Goal: Information Seeking & Learning: Learn about a topic

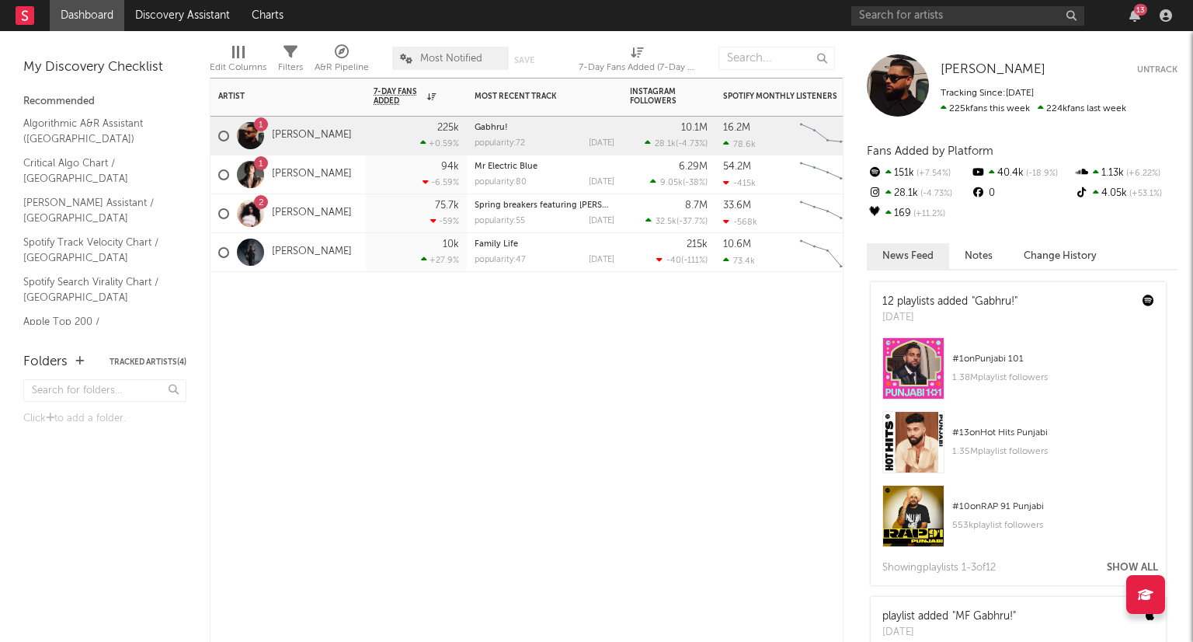
click at [371, 143] on div "225k +0.59 %" at bounding box center [416, 136] width 101 height 39
click at [907, 92] on div at bounding box center [898, 85] width 62 height 62
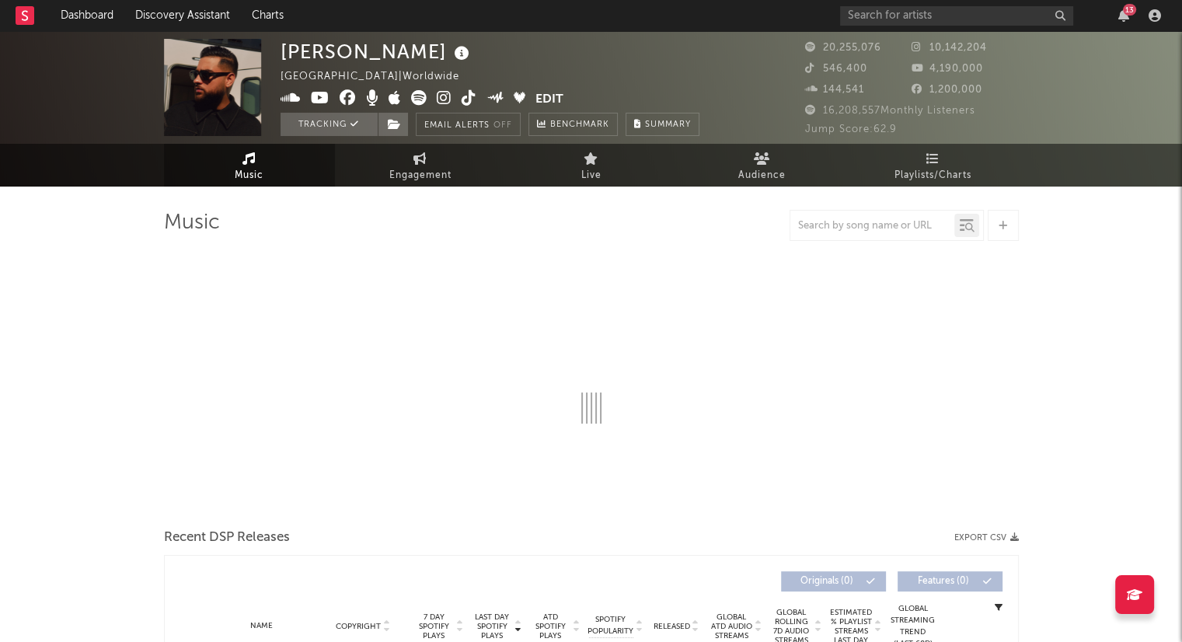
select select "6m"
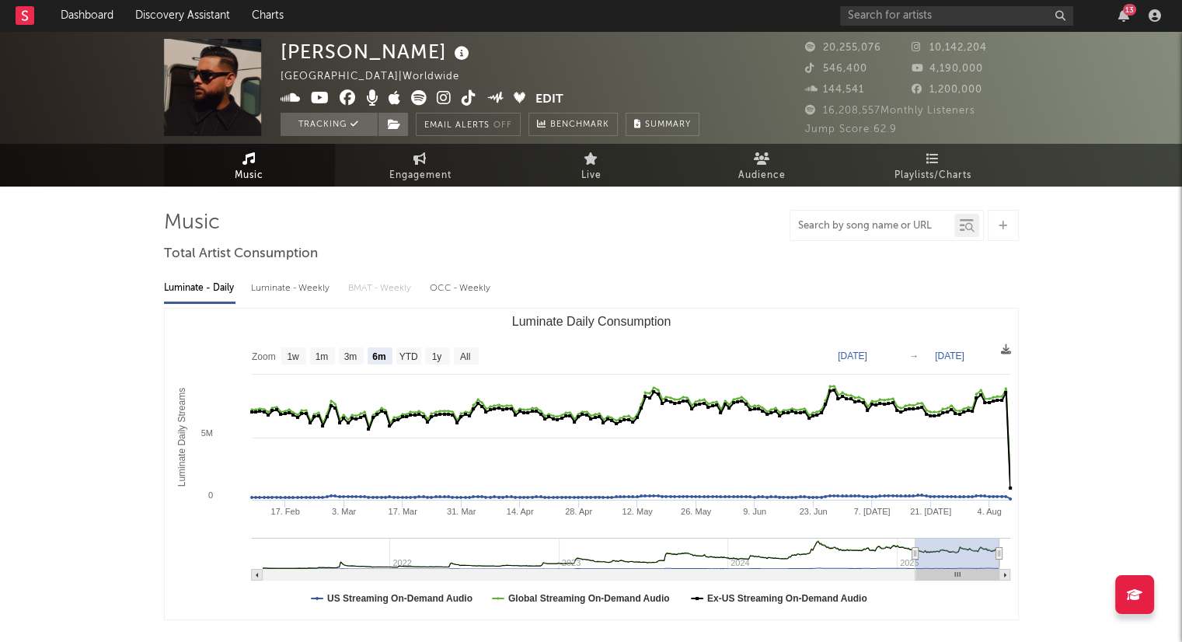
click at [874, 229] on input "text" at bounding box center [872, 226] width 164 height 12
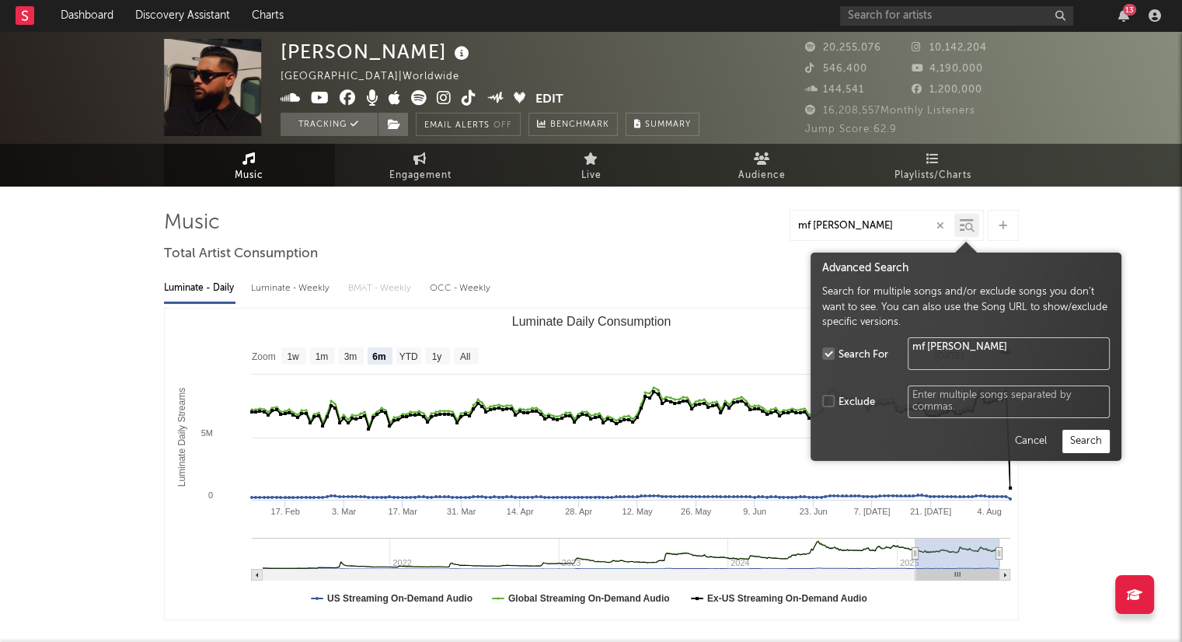
click at [966, 228] on icon at bounding box center [969, 227] width 9 height 9
type input "mf gabhru"
click at [1079, 440] on button "Search" at bounding box center [1085, 441] width 47 height 23
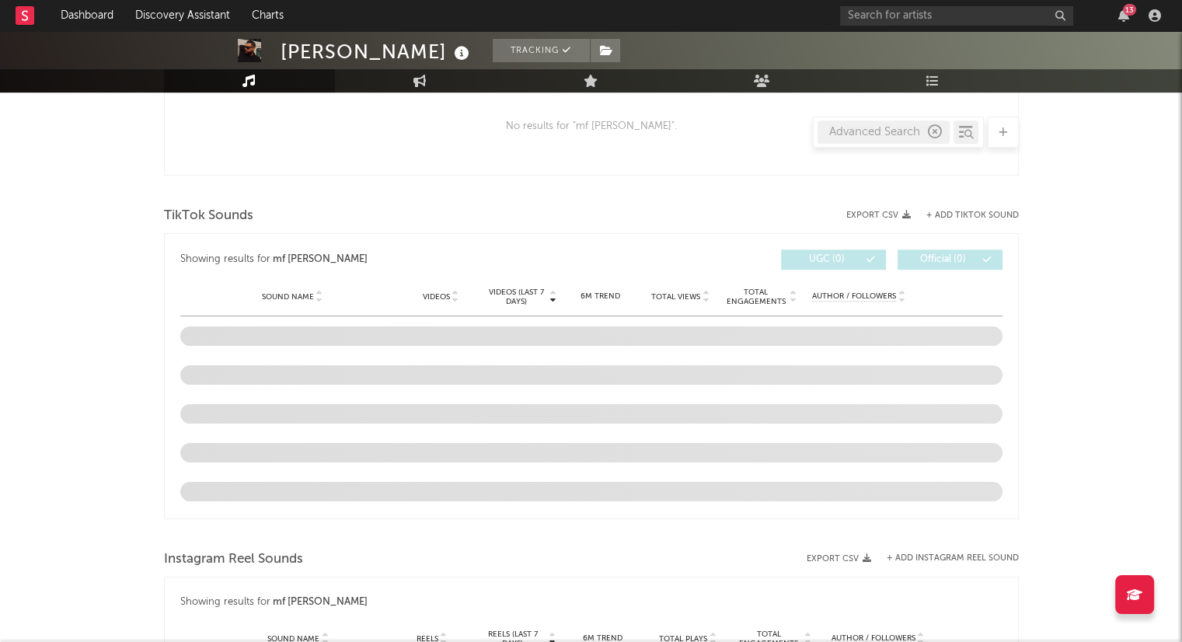
scroll to position [690, 0]
click at [1085, 395] on div "Karan Aujla Tracking Canada | Worldwide Edit Tracking Email Alerts Off Benchmar…" at bounding box center [591, 235] width 1182 height 1789
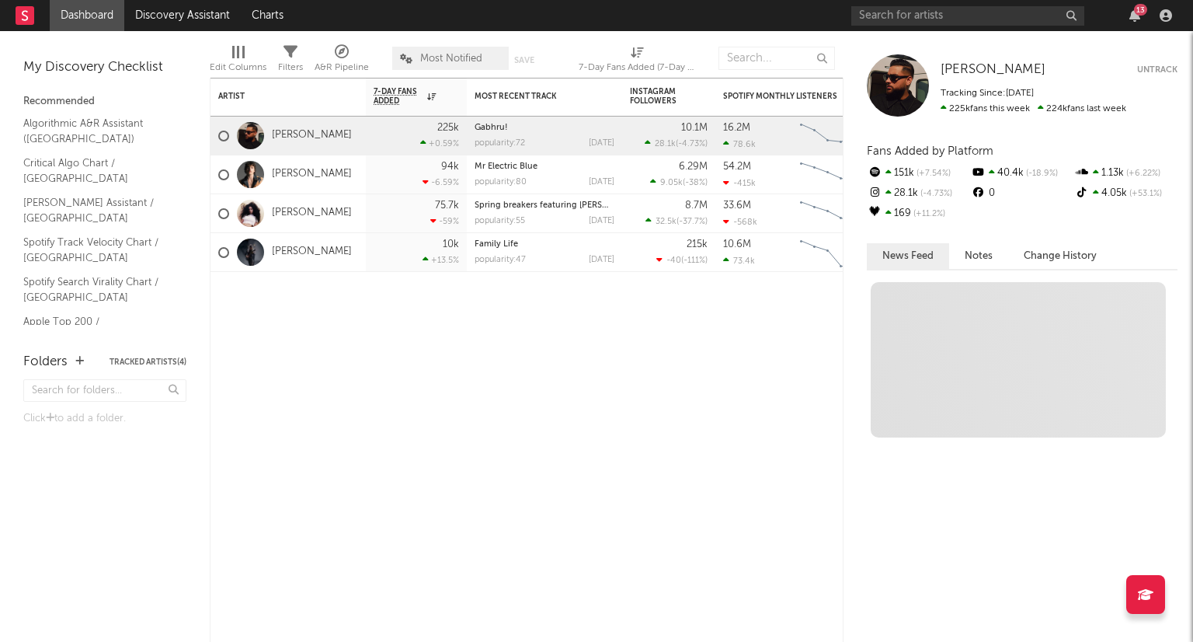
click at [905, 85] on div at bounding box center [898, 85] width 62 height 62
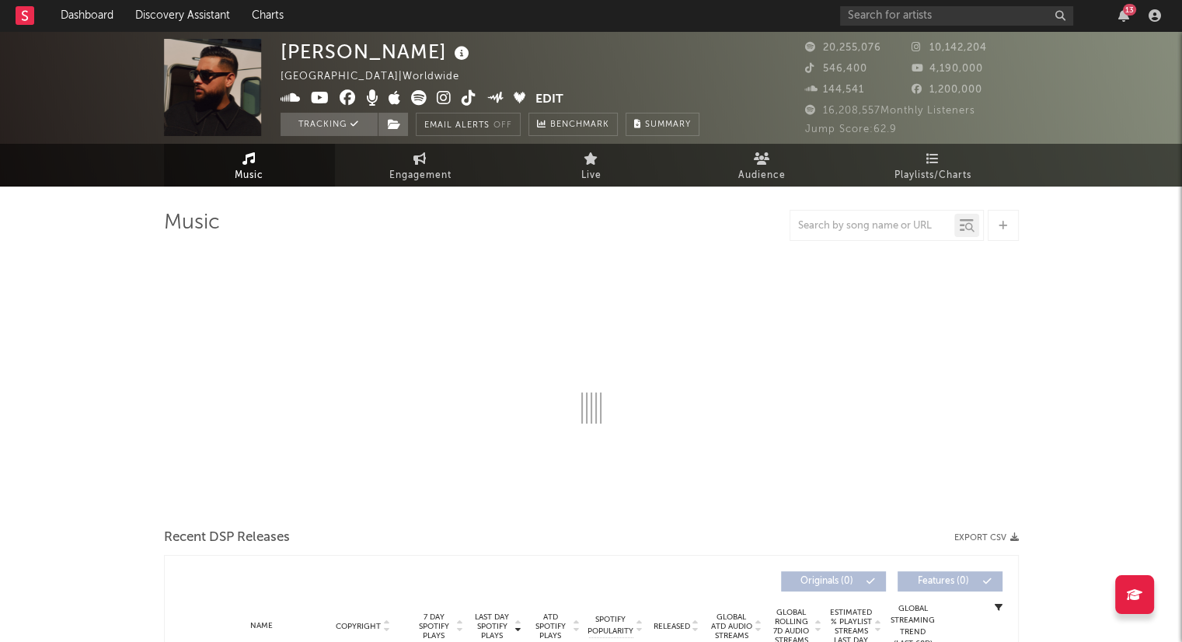
select select "6m"
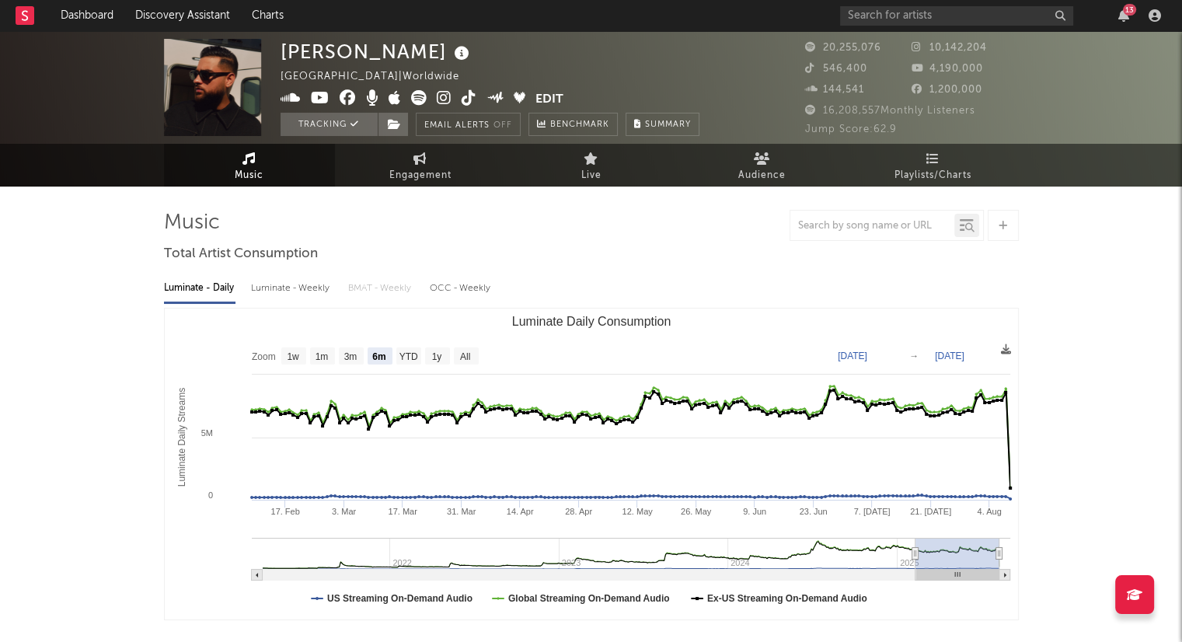
click at [833, 234] on div at bounding box center [872, 225] width 164 height 19
click at [839, 225] on input "text" at bounding box center [872, 226] width 164 height 12
type input "gabhru"
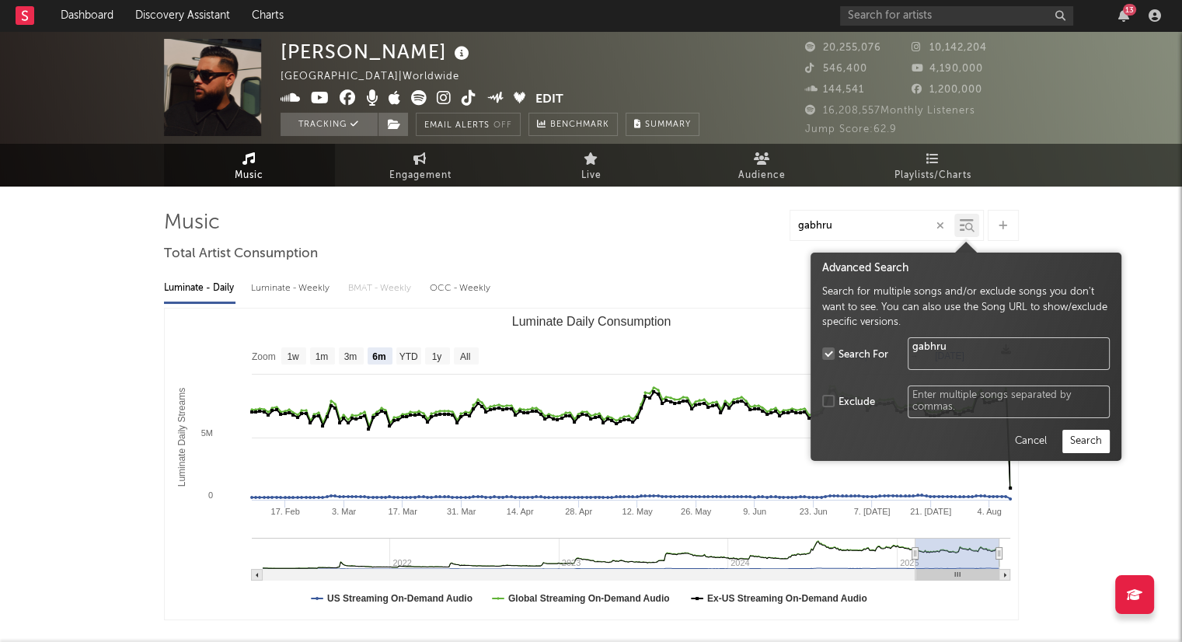
click at [962, 227] on icon at bounding box center [966, 226] width 14 height 16
click at [1078, 434] on button "Search" at bounding box center [1085, 441] width 47 height 23
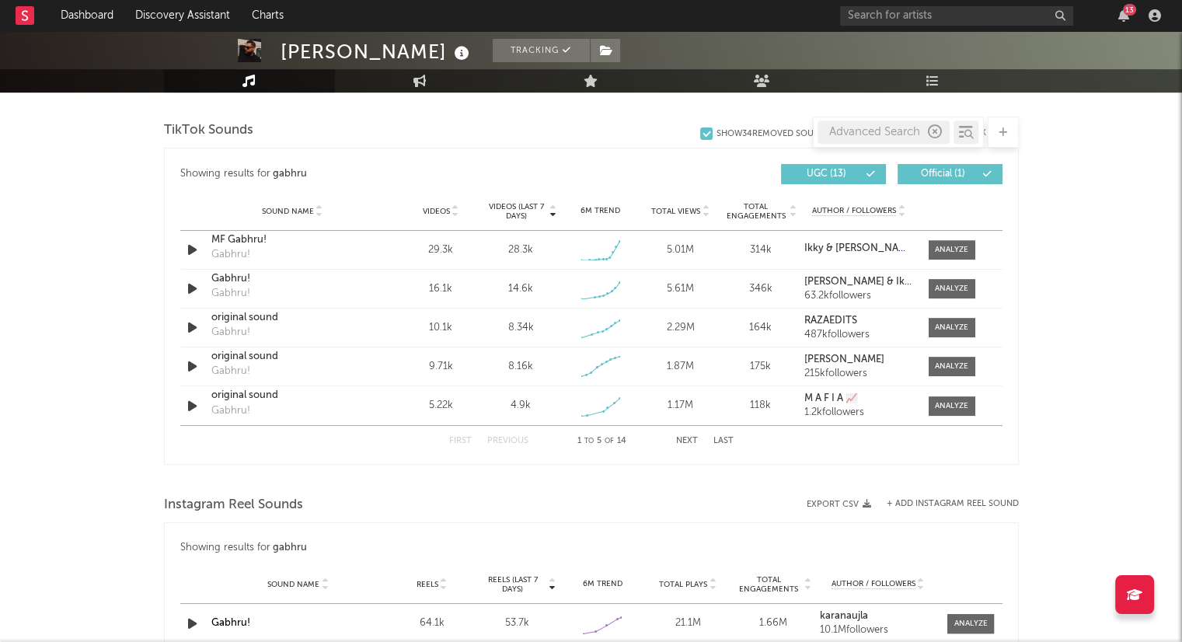
scroll to position [786, 0]
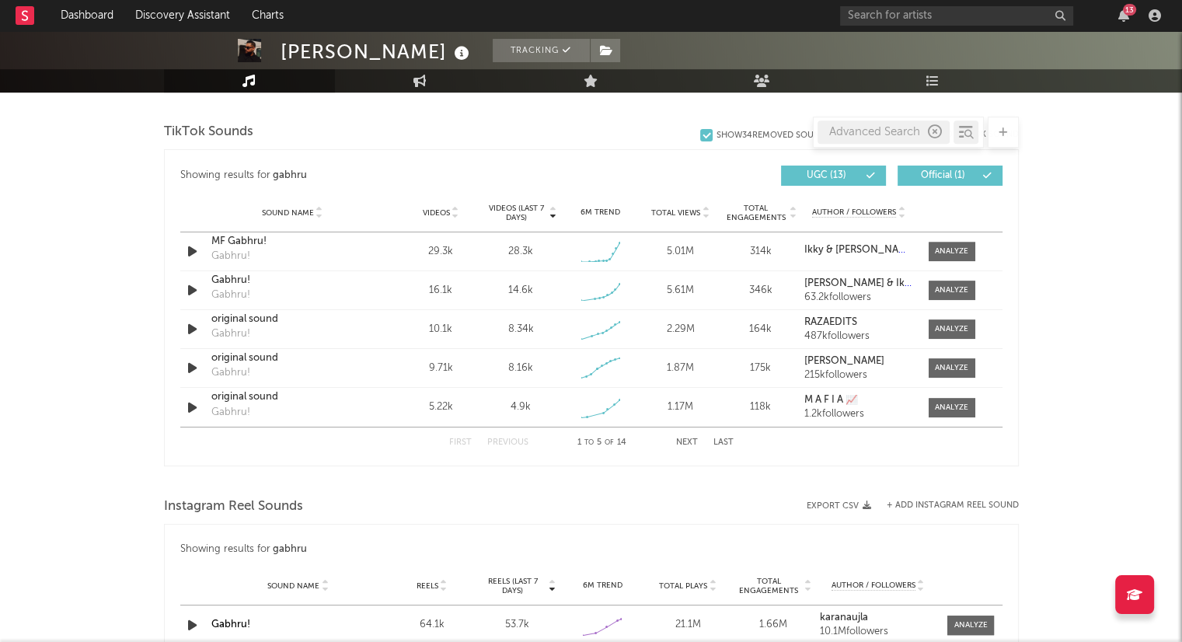
click at [13, 228] on div "[PERSON_NAME] Tracking [GEOGRAPHIC_DATA] | Worldwide Edit Tracking Email Alerts…" at bounding box center [591, 179] width 1182 height 1868
click at [5, 215] on div "[PERSON_NAME] Tracking [GEOGRAPHIC_DATA] | Worldwide Edit Tracking Email Alerts…" at bounding box center [591, 179] width 1182 height 1868
click at [947, 288] on div at bounding box center [951, 290] width 33 height 12
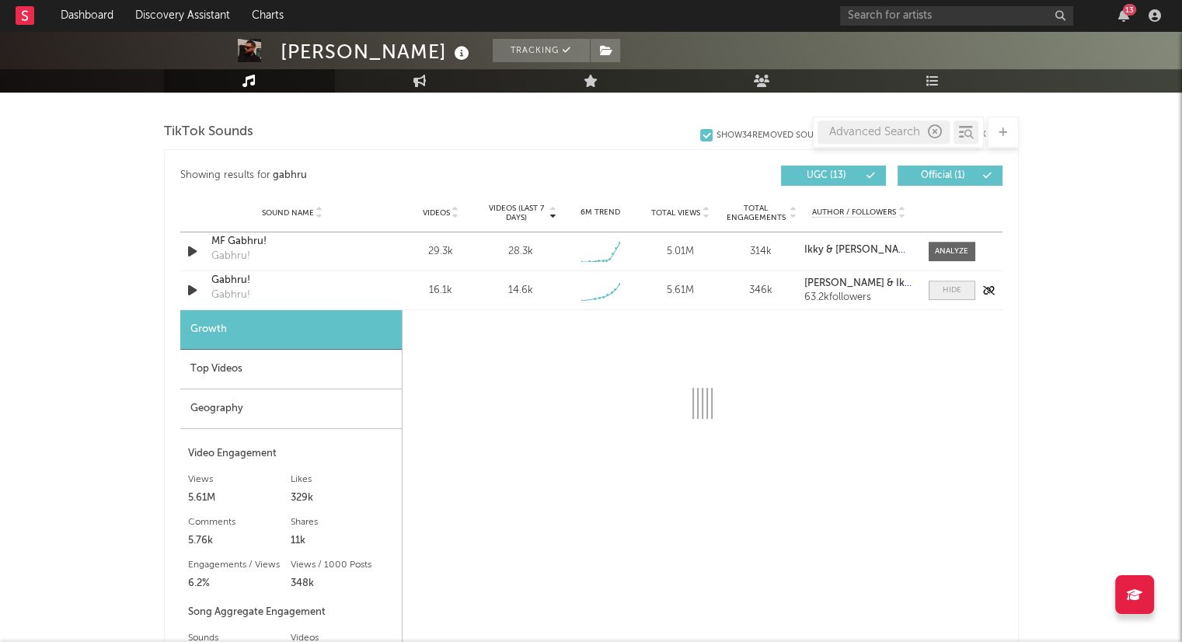
select select "1w"
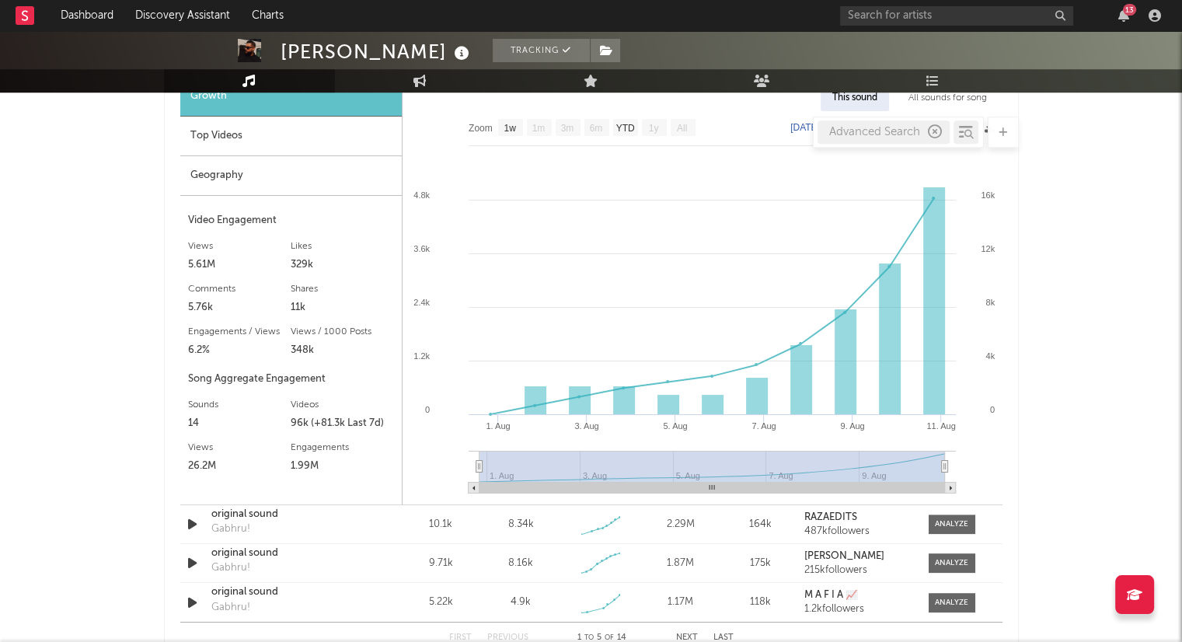
scroll to position [1024, 0]
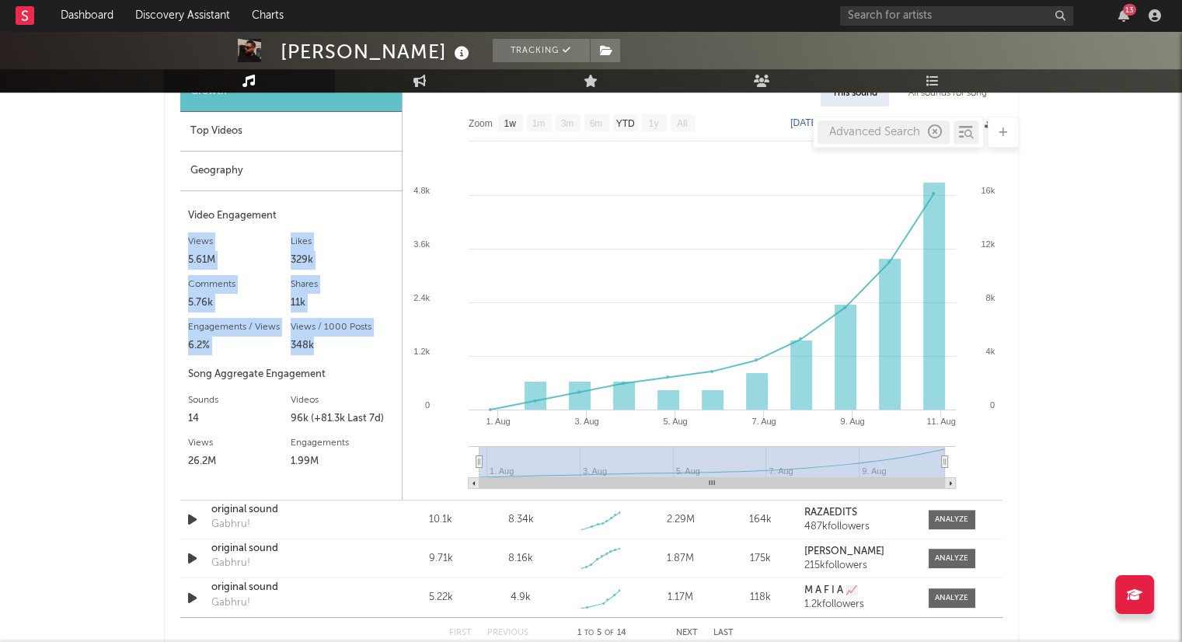
drag, startPoint x: 180, startPoint y: 241, endPoint x: 337, endPoint y: 339, distance: 185.4
click at [337, 339] on div "Growth Top Videos Geography Video Engagement Views 5.61M Likes 329k Likes 329k …" at bounding box center [291, 285] width 222 height 427
copy div "Views 5.61M Likes 329k Likes 329k Comments 5.76k Shares 11k Engagements / Views…"
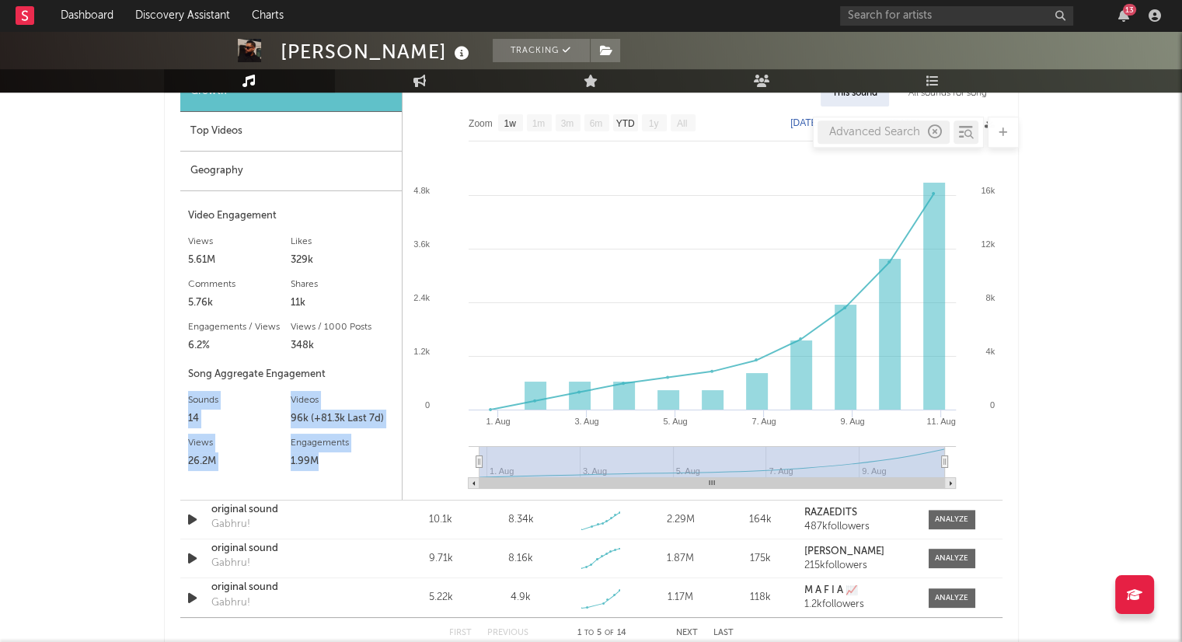
drag, startPoint x: 185, startPoint y: 402, endPoint x: 351, endPoint y: 461, distance: 176.4
click at [351, 461] on div "Growth Top Videos Geography Video Engagement Views 5.61M Likes 329k Likes 329k …" at bounding box center [291, 285] width 222 height 427
copy div "Sounds 14 Videos 96k (+81.3k Last 7d) Views 26.2M Views 26.2M Engagements 1.99M"
click at [282, 141] on div "Advanced Search" at bounding box center [591, 132] width 855 height 31
click at [234, 123] on div "Advanced Search" at bounding box center [591, 132] width 855 height 31
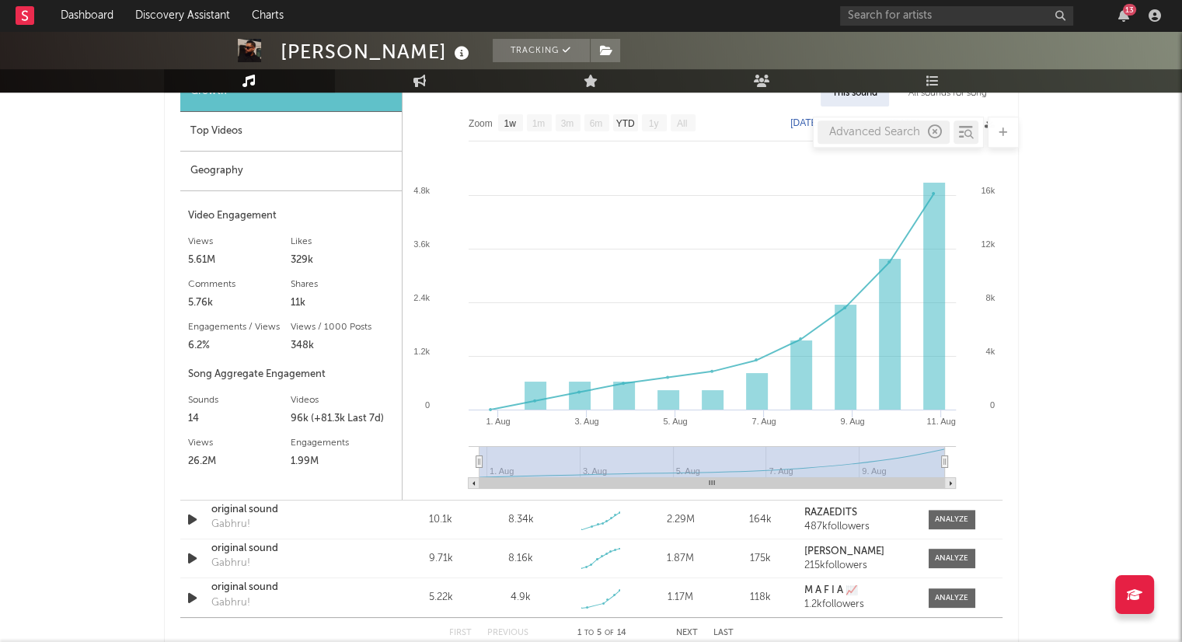
click at [227, 125] on div "Advanced Search" at bounding box center [591, 132] width 855 height 31
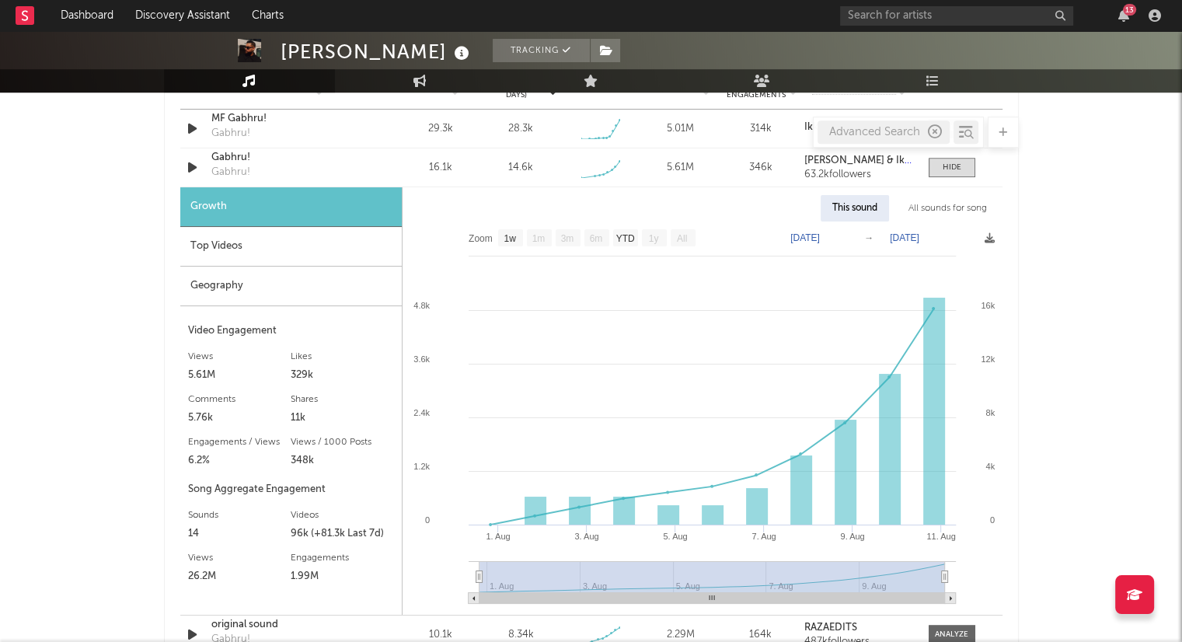
scroll to position [901, 0]
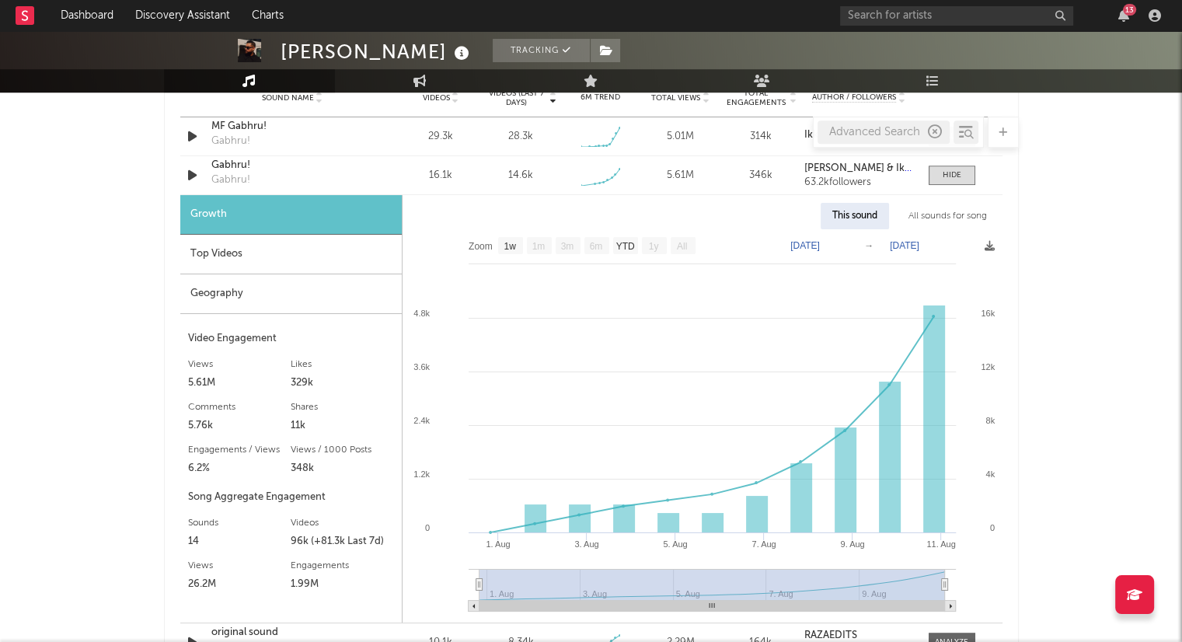
click at [224, 255] on div "Top Videos" at bounding box center [290, 255] width 221 height 40
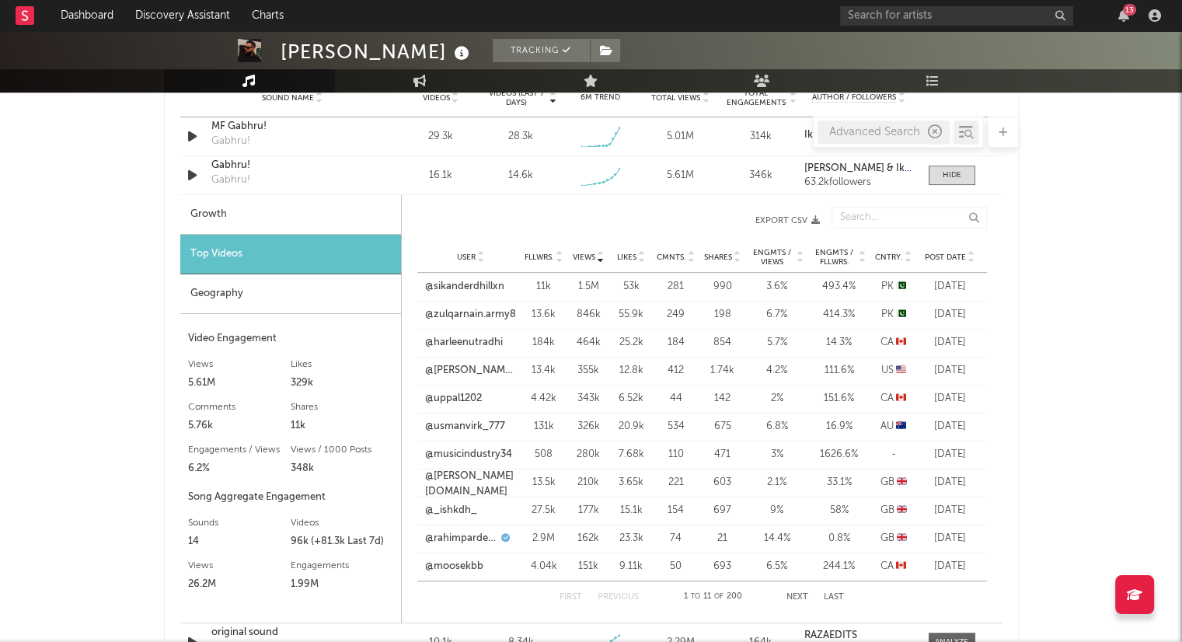
click at [633, 253] on span "Likes" at bounding box center [626, 256] width 19 height 9
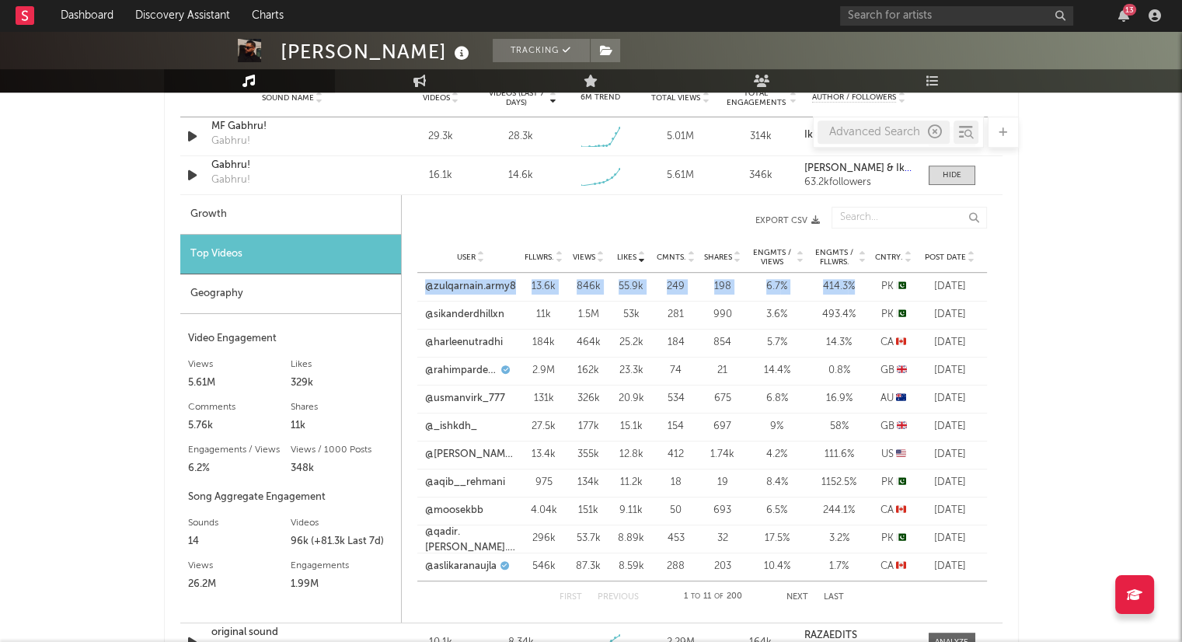
drag, startPoint x: 413, startPoint y: 290, endPoint x: 860, endPoint y: 280, distance: 446.8
click at [860, 280] on div "Likes User Fllwrs. Views Likes Cmnts. Shares Engmts / Views Engmts / Fllwrs. Cn…" at bounding box center [702, 409] width 601 height 420
copy div "@zulqarnain.army8 Fllwrs. 13.6k Views 846k Likes 55.9k Cmnts. 249 Shares 198 En…"
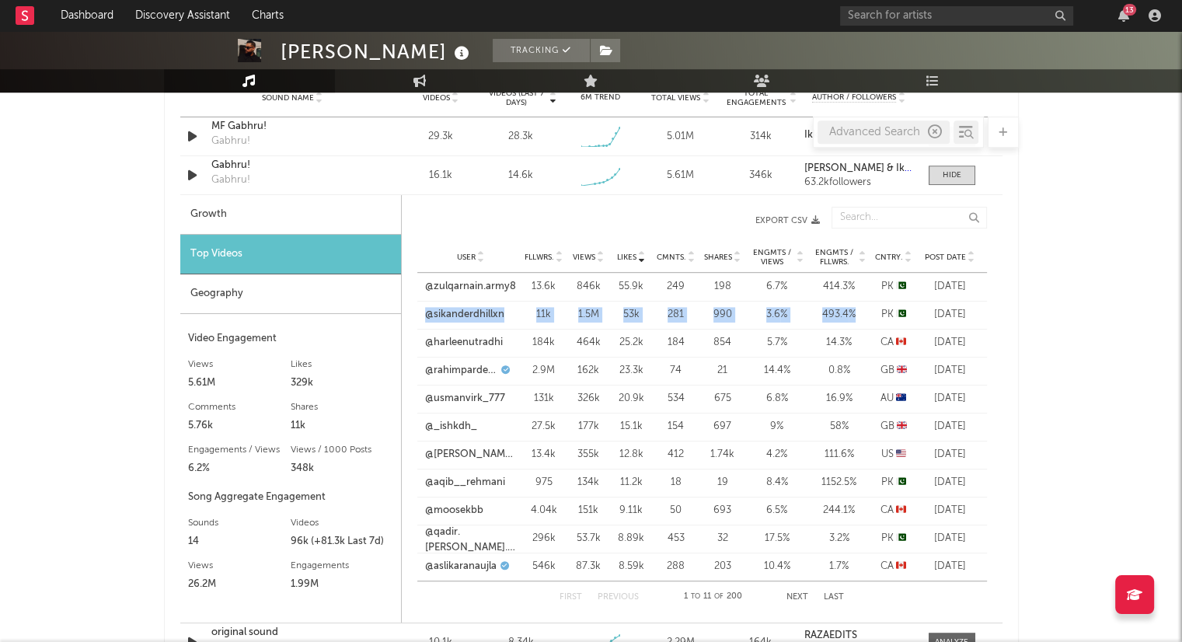
drag, startPoint x: 415, startPoint y: 317, endPoint x: 864, endPoint y: 315, distance: 449.0
click at [864, 315] on div "Likes User Fllwrs. Views Likes Cmnts. Shares Engmts / Views Engmts / Fllwrs. Cn…" at bounding box center [702, 409] width 601 height 420
copy div "@sikanderdhillxn Fllwrs. 11k Views 1.5M Likes 53k Cmnts. 281 Shares 990 Engmts …"
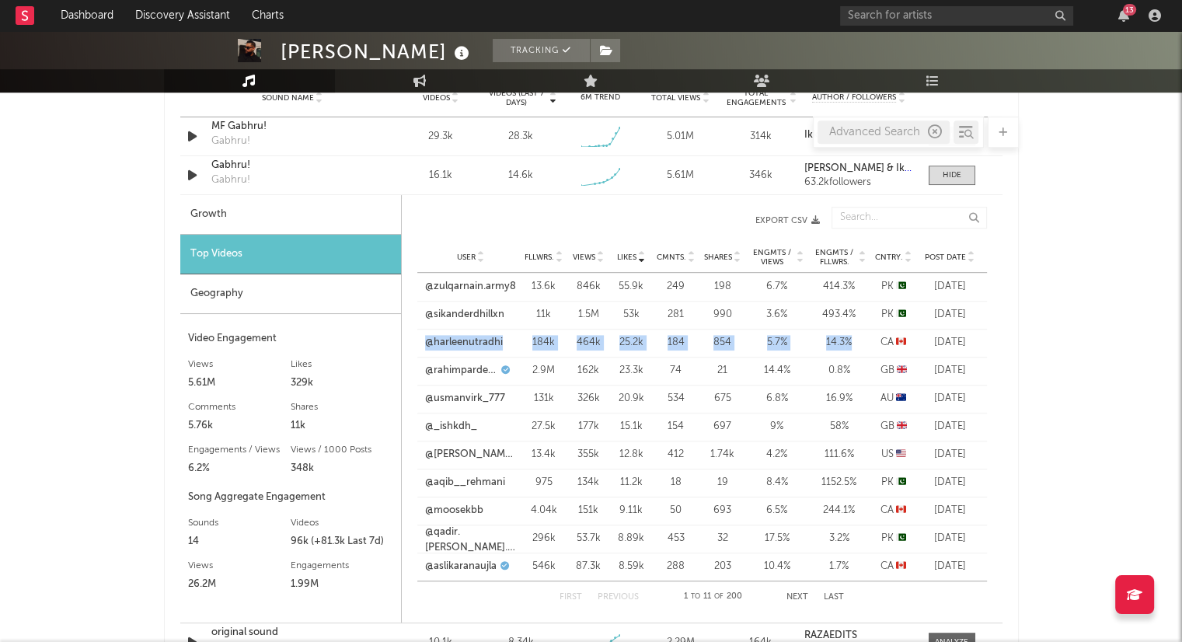
drag, startPoint x: 416, startPoint y: 345, endPoint x: 867, endPoint y: 346, distance: 451.4
click at [867, 346] on div "Likes User Fllwrs. Views Likes Cmnts. Shares Engmts / Views Engmts / Fllwrs. Cn…" at bounding box center [702, 409] width 601 height 420
copy div "@harleenutradhi Fllwrs. 184k Views 464k Likes 25.2k Cmnts. 184 Shares 854 Engmt…"
click at [222, 284] on div "Geography" at bounding box center [290, 294] width 221 height 40
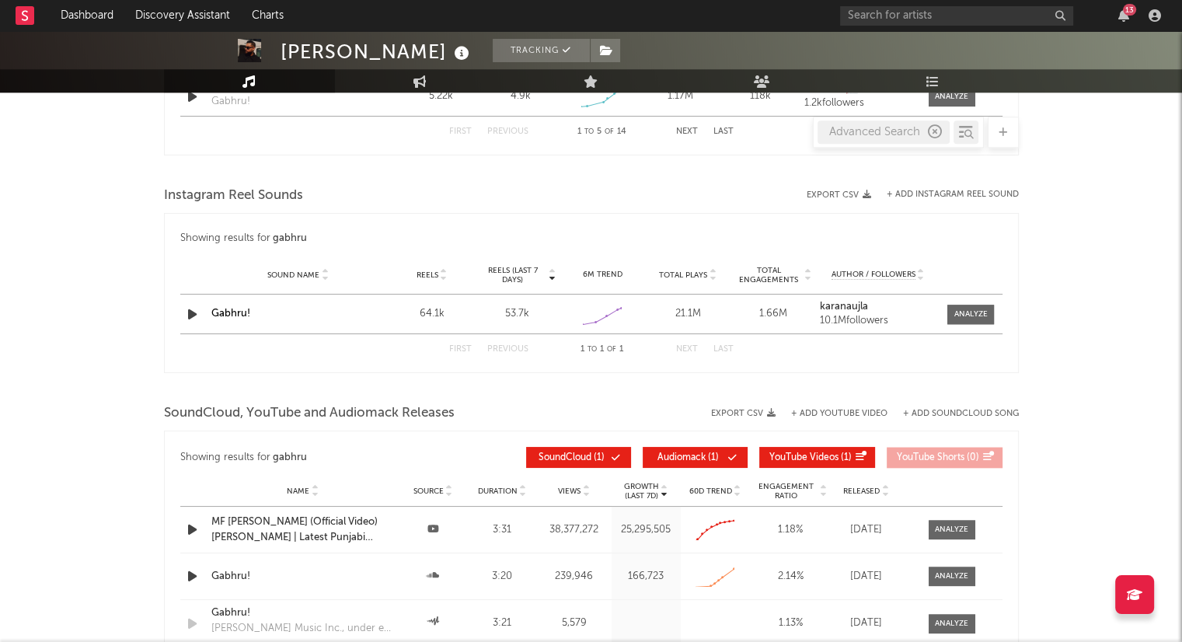
scroll to position [1532, 0]
